Goal: Task Accomplishment & Management: Manage account settings

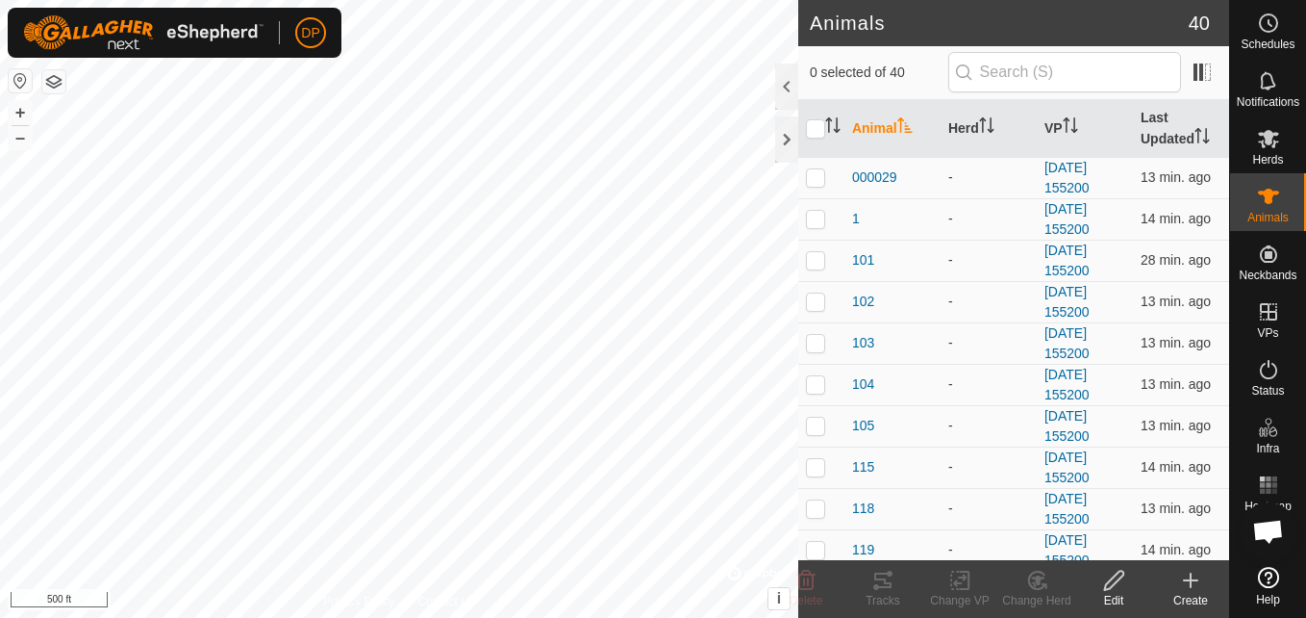
scroll to position [1093, 0]
click at [874, 581] on icon at bounding box center [883, 580] width 23 height 23
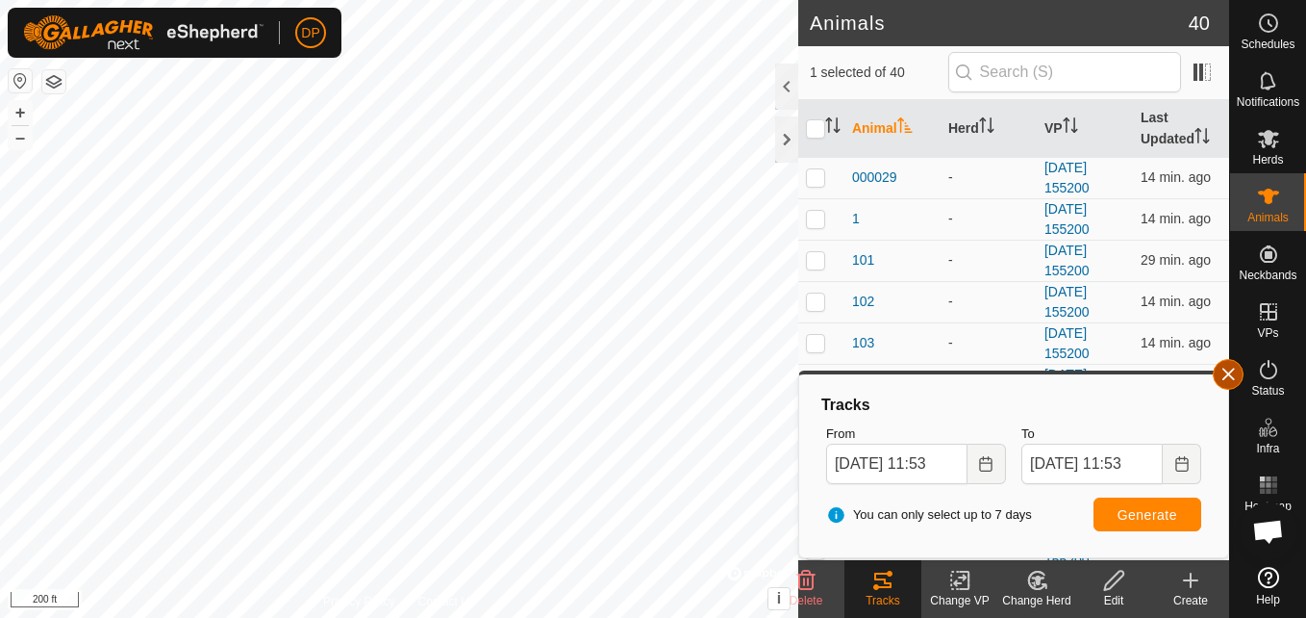
click at [1235, 369] on button "button" at bounding box center [1228, 374] width 31 height 31
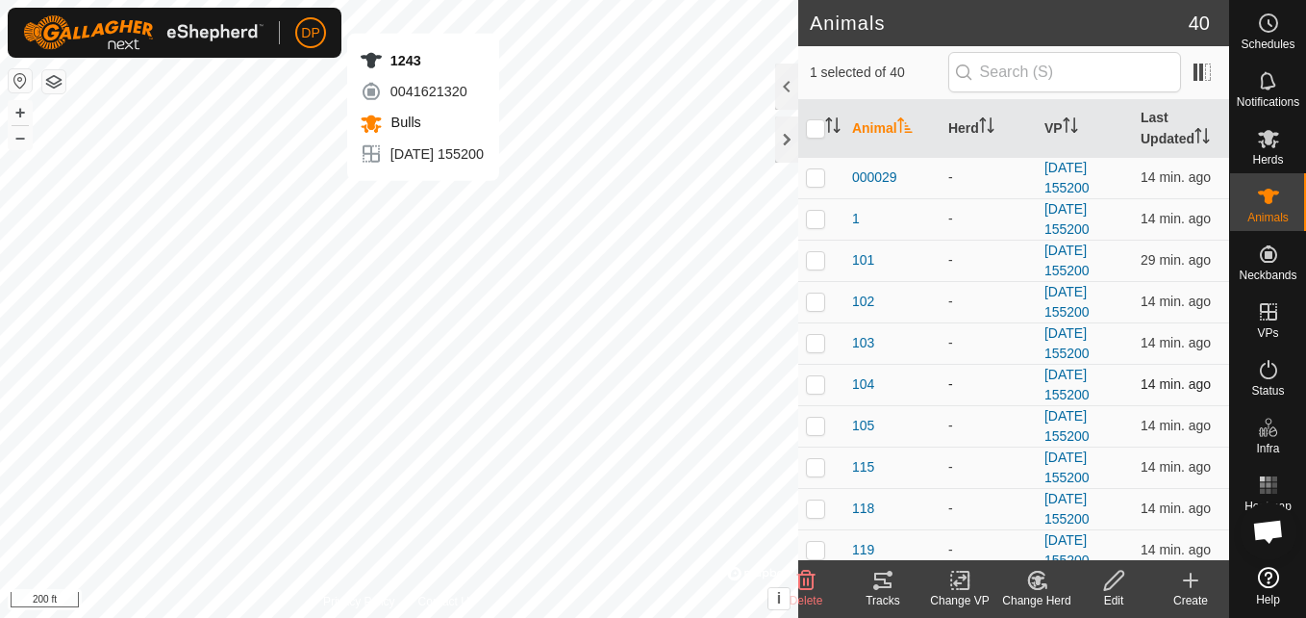
checkbox input "false"
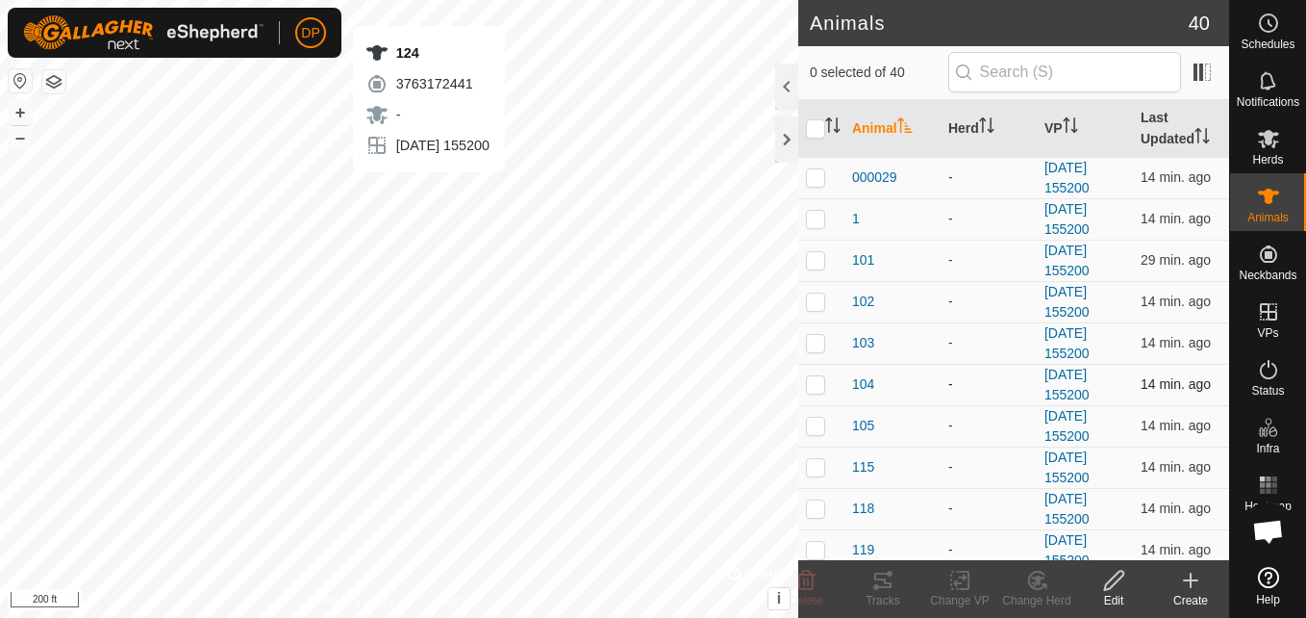
checkbox input "true"
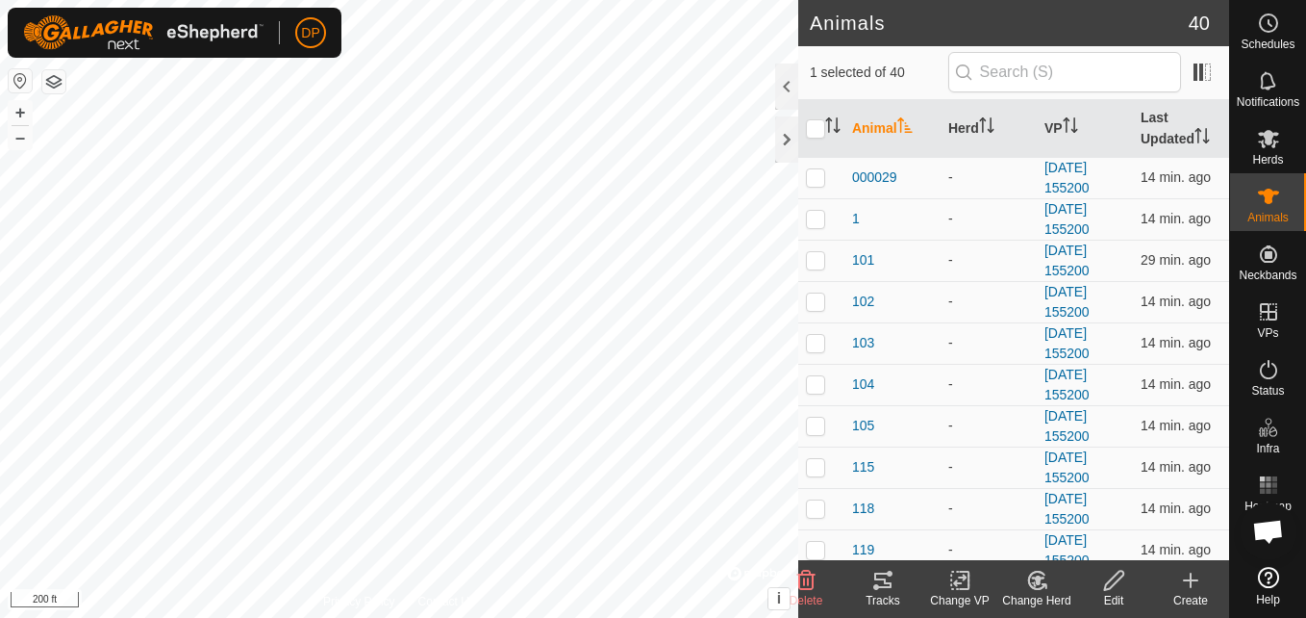
click at [875, 582] on icon at bounding box center [883, 580] width 23 height 23
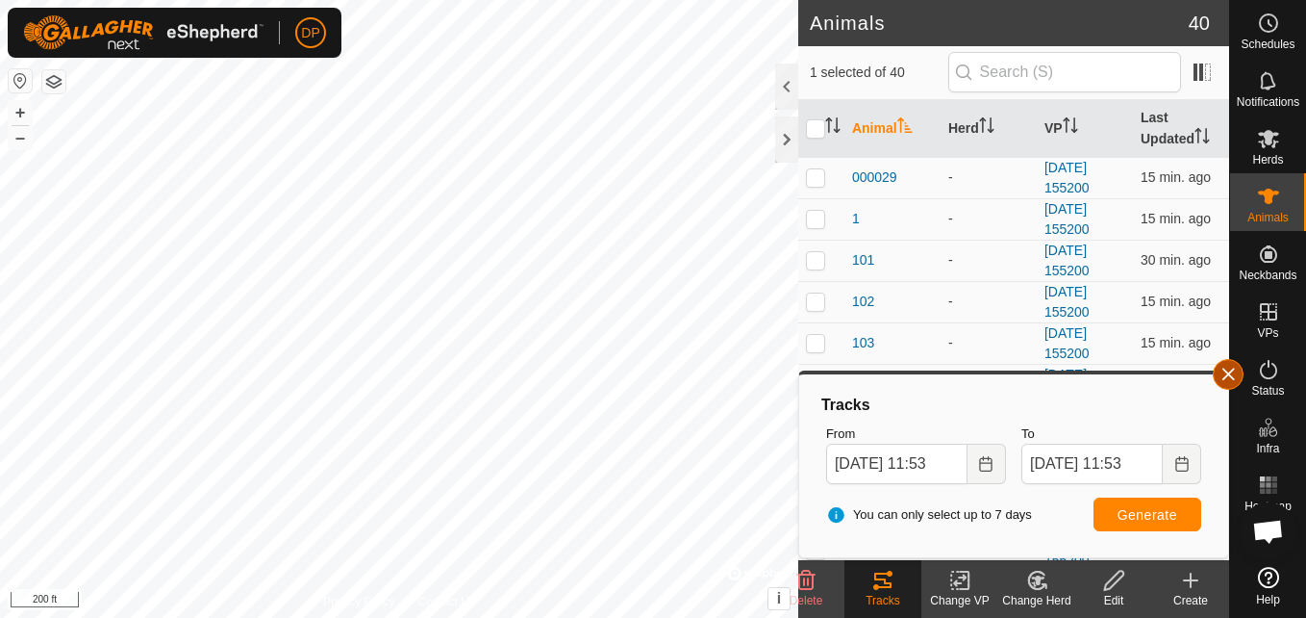
click at [1231, 377] on button "button" at bounding box center [1228, 374] width 31 height 31
